Goal: Information Seeking & Learning: Learn about a topic

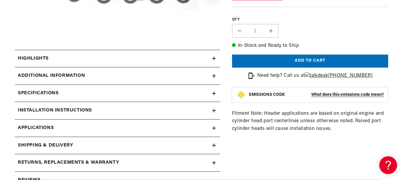
scroll to position [237, 0]
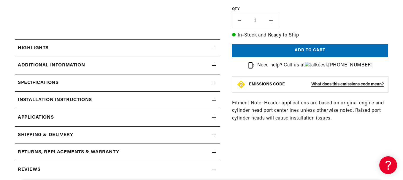
click at [49, 52] on h2 "Highlights" at bounding box center [33, 48] width 31 height 8
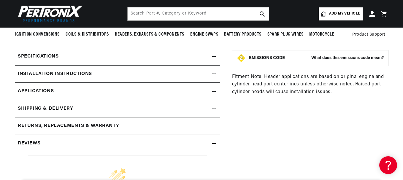
scroll to position [0, 247]
click at [85, 43] on h2 "Additional Information" at bounding box center [51, 39] width 67 height 8
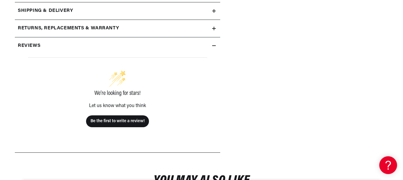
scroll to position [475, 0]
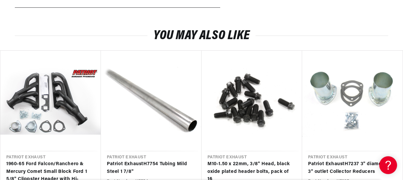
scroll to position [890, 0]
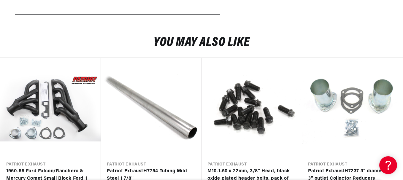
scroll to position [0, 247]
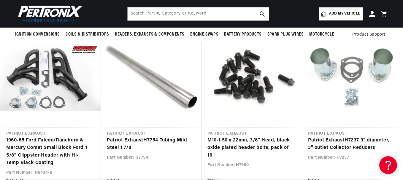
scroll to position [920, 0]
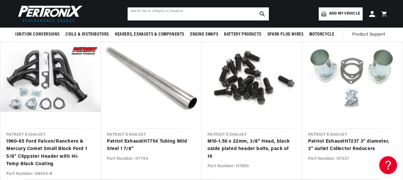
click at [170, 12] on input "text" at bounding box center [198, 13] width 141 height 13
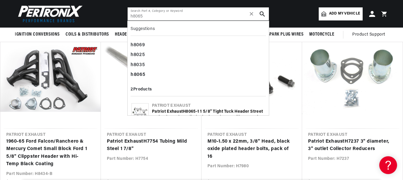
type input "h8065"
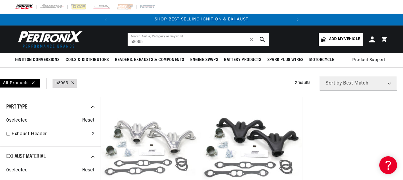
click at [128, 46] on input "h8065" at bounding box center [198, 39] width 141 height 13
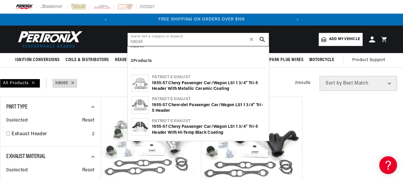
scroll to position [0, 247]
type input "h8046"
